Goal: Find specific page/section

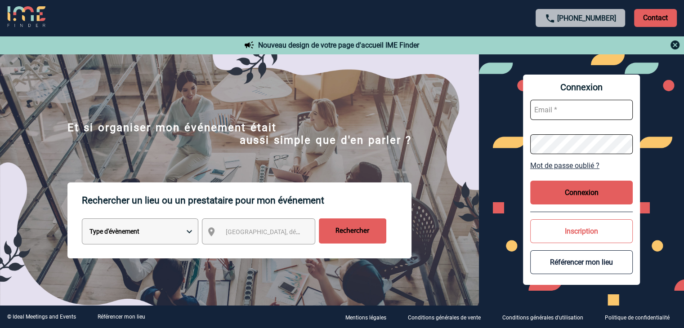
type input "mthevenin@ime-groupe.com"
click at [588, 201] on button "Connexion" at bounding box center [581, 193] width 103 height 24
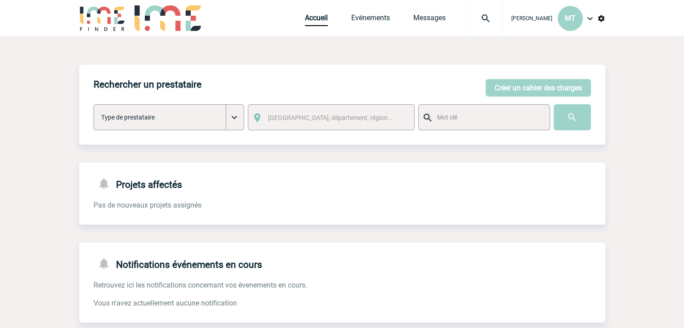
click at [480, 14] on img at bounding box center [485, 18] width 32 height 11
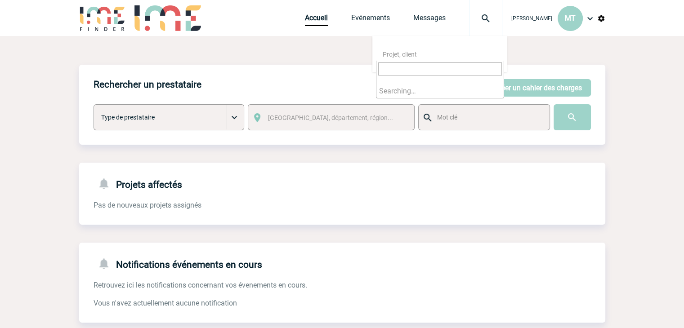
paste input "2000425357"
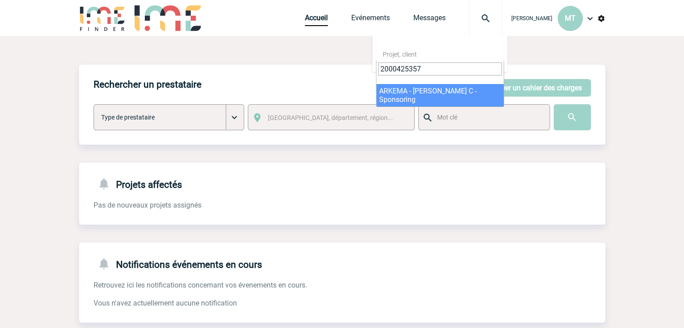
type input "2000425357"
select select "24858"
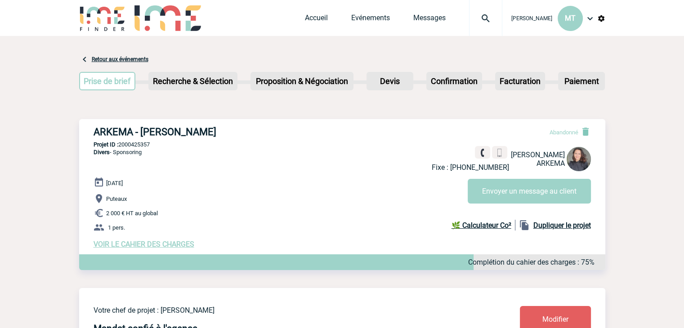
drag, startPoint x: 55, startPoint y: 61, endPoint x: 47, endPoint y: 56, distance: 9.7
